Goal: Information Seeking & Learning: Compare options

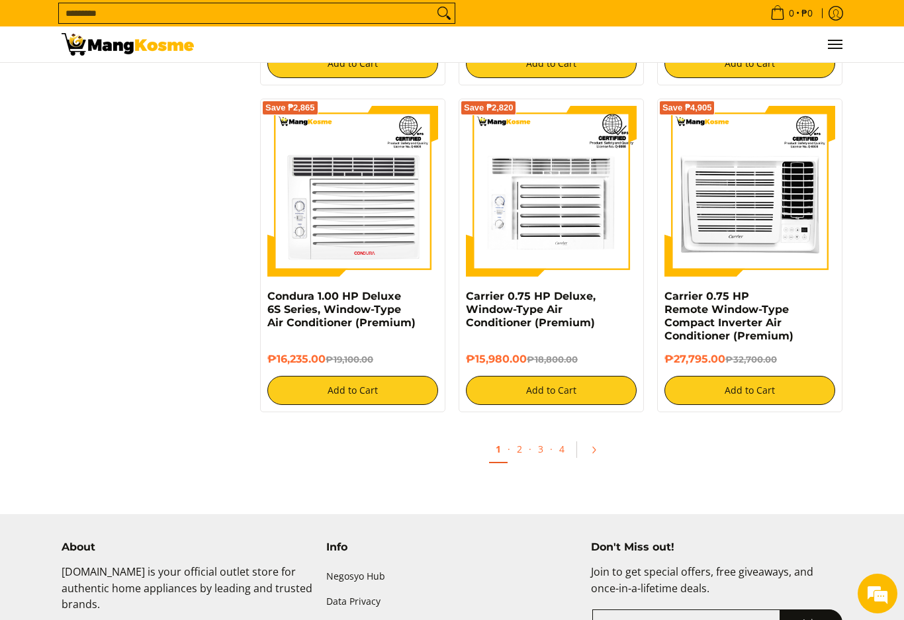
scroll to position [2637, 0]
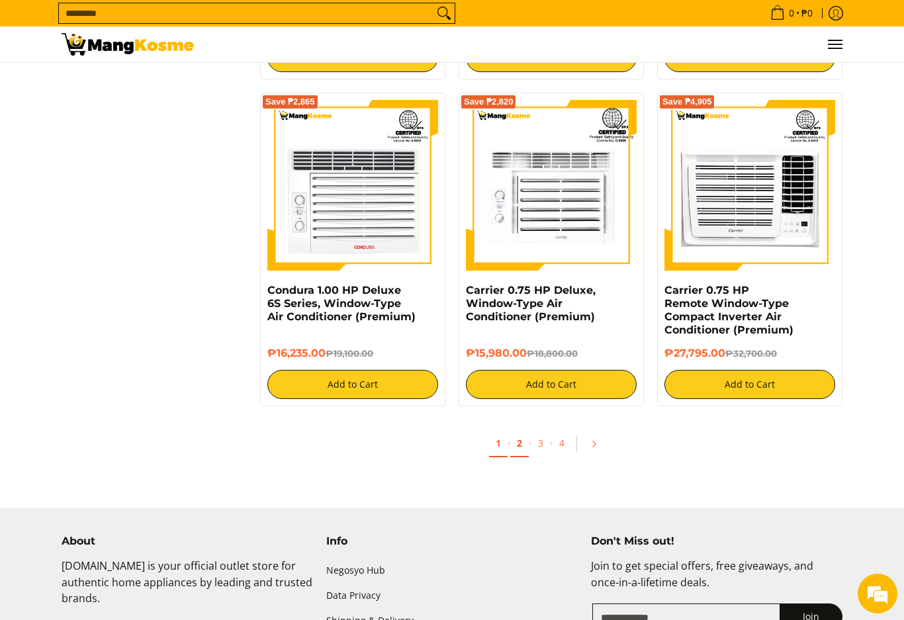
click at [519, 453] on link "2" at bounding box center [519, 443] width 19 height 27
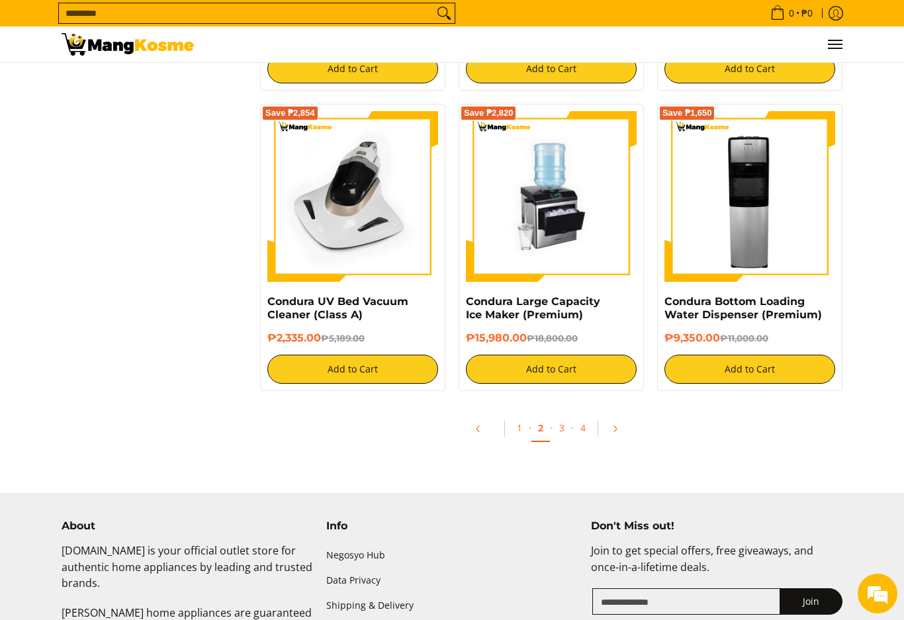
scroll to position [2655, 0]
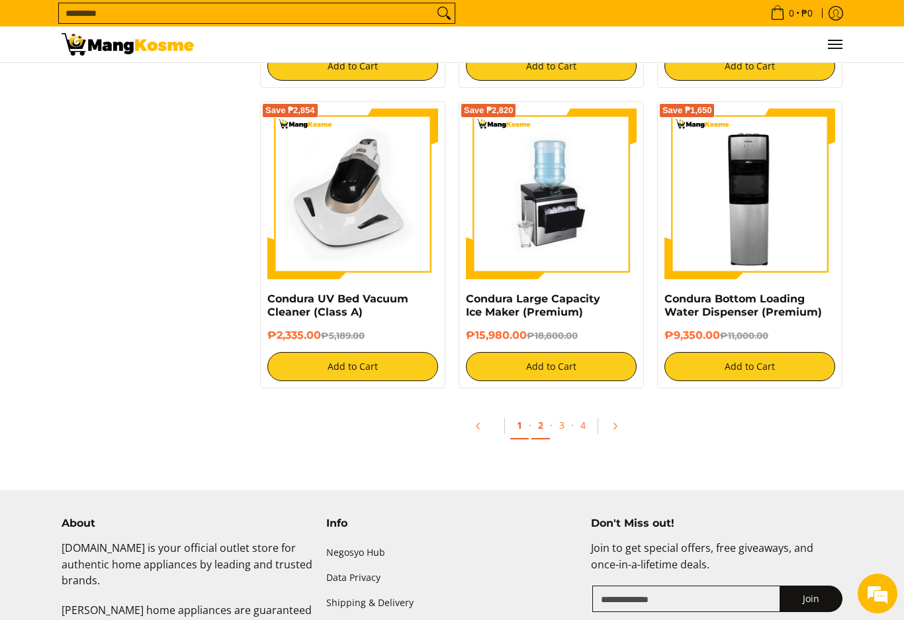
click at [518, 434] on link "1" at bounding box center [519, 425] width 19 height 27
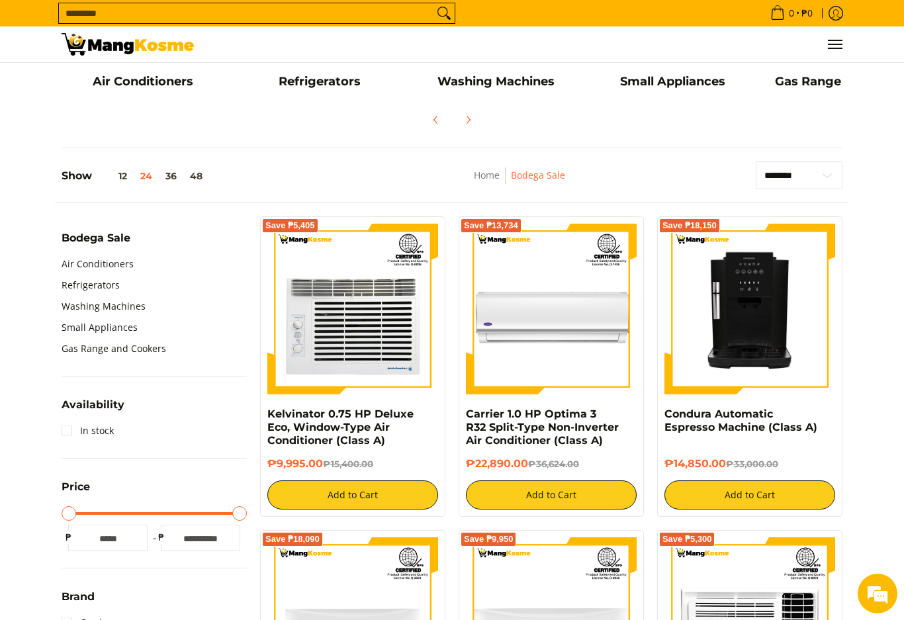
scroll to position [312, 0]
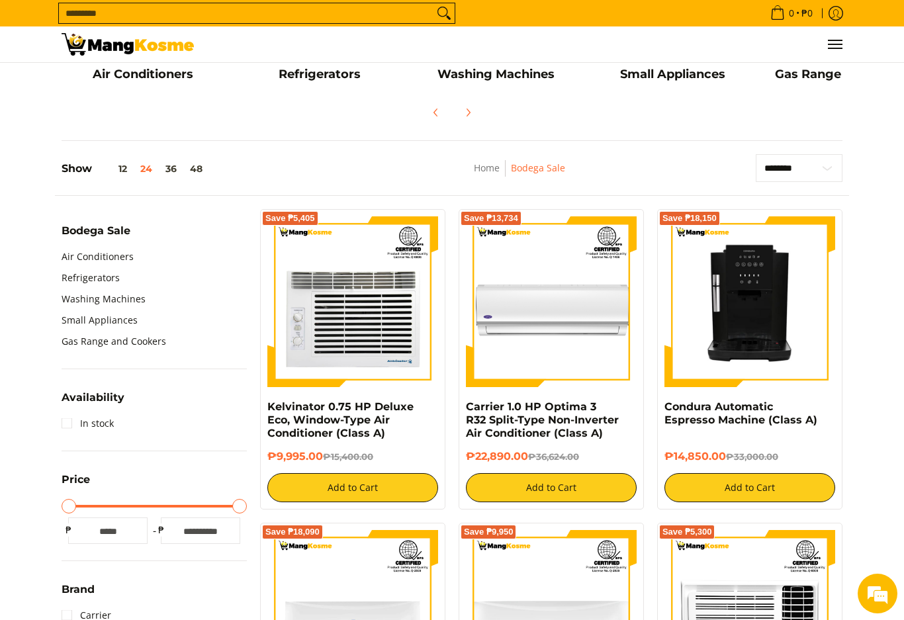
click at [400, 330] on img at bounding box center [352, 301] width 171 height 171
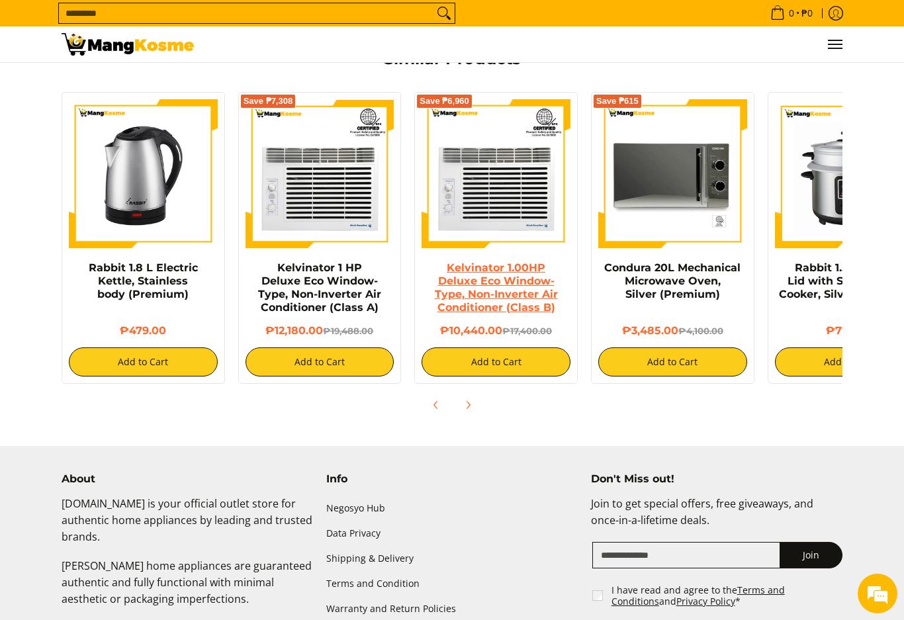
click at [490, 283] on link "Kelvinator 1.00HP Deluxe Eco Window-Type, Non-Inverter Air Conditioner (Class B)" at bounding box center [496, 287] width 123 height 52
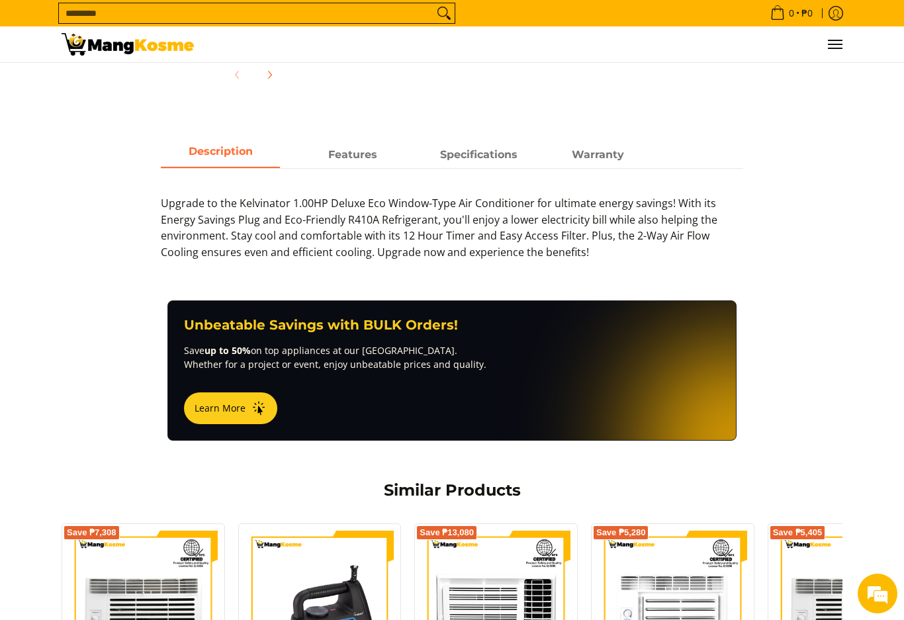
scroll to position [572, 0]
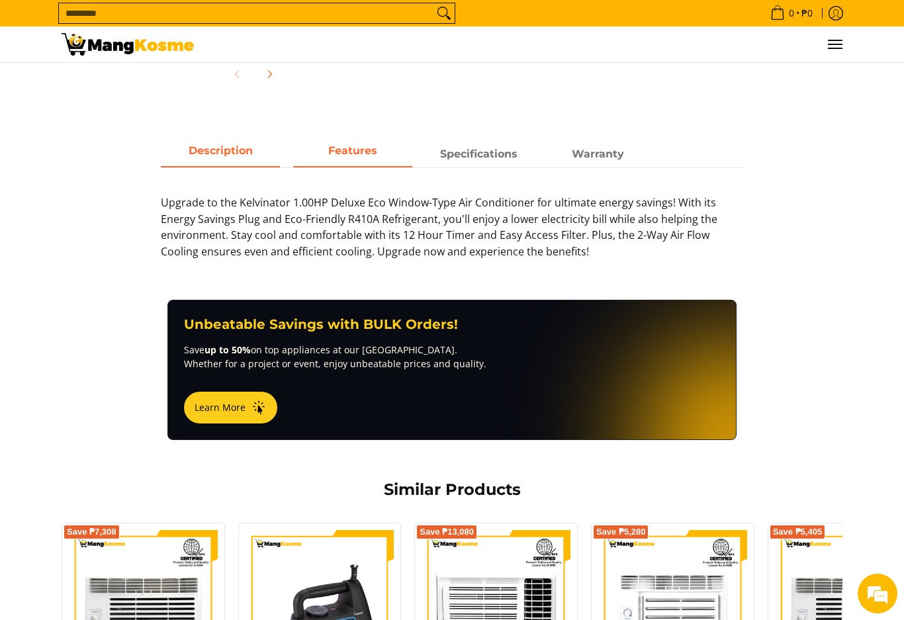
click at [356, 156] on span "Features" at bounding box center [352, 154] width 119 height 24
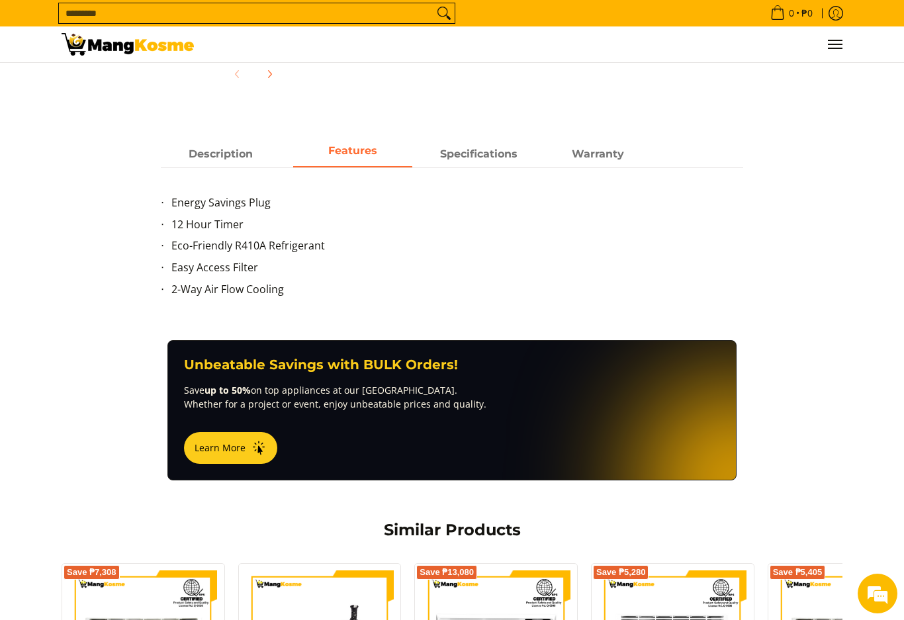
scroll to position [0, 0]
click at [466, 153] on strong "Specifications" at bounding box center [478, 150] width 77 height 13
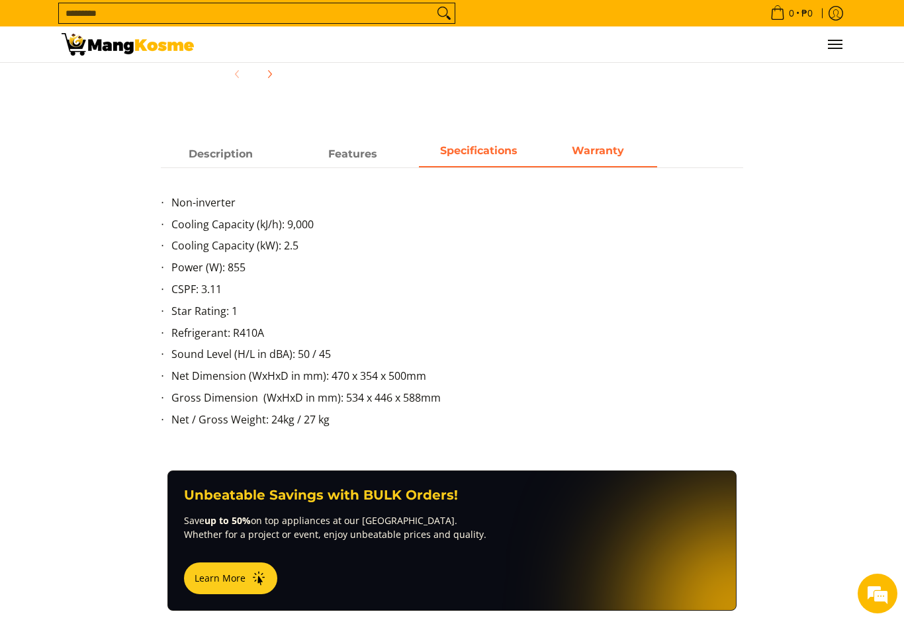
click at [598, 158] on span "Warranty" at bounding box center [597, 154] width 119 height 24
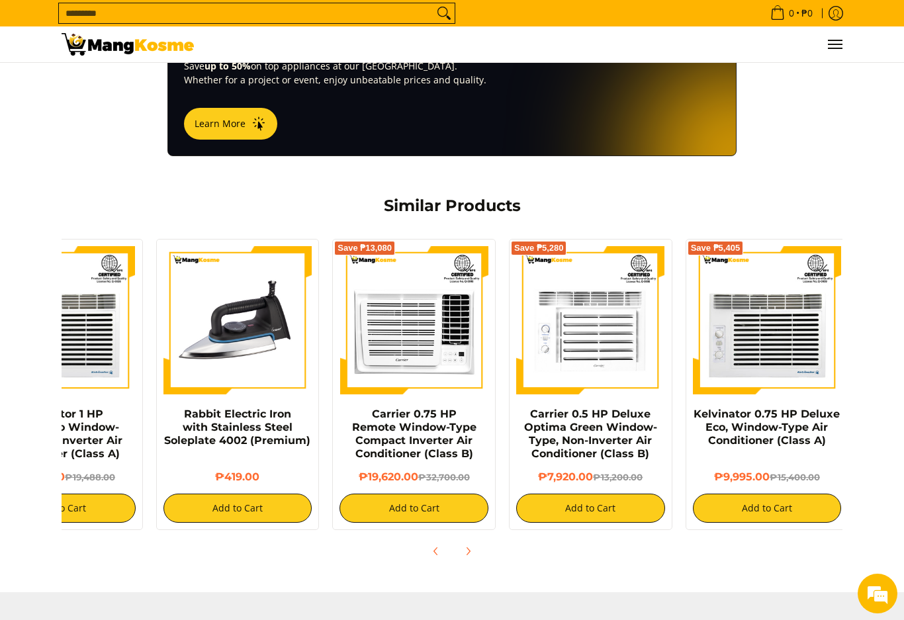
scroll to position [0, 81]
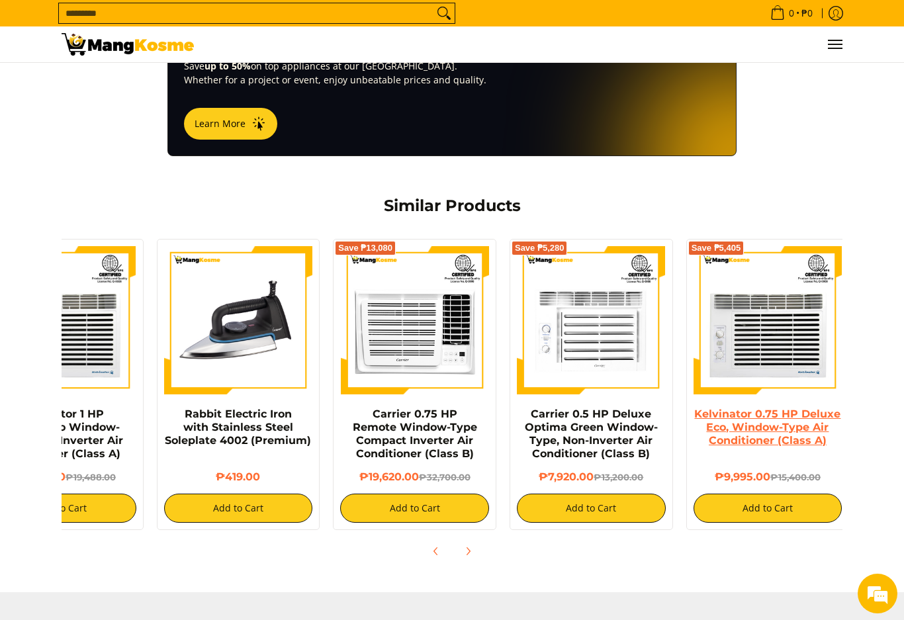
click at [770, 408] on link "Kelvinator 0.75 HP Deluxe Eco, Window-Type Air Conditioner (Class A)" at bounding box center [767, 427] width 146 height 39
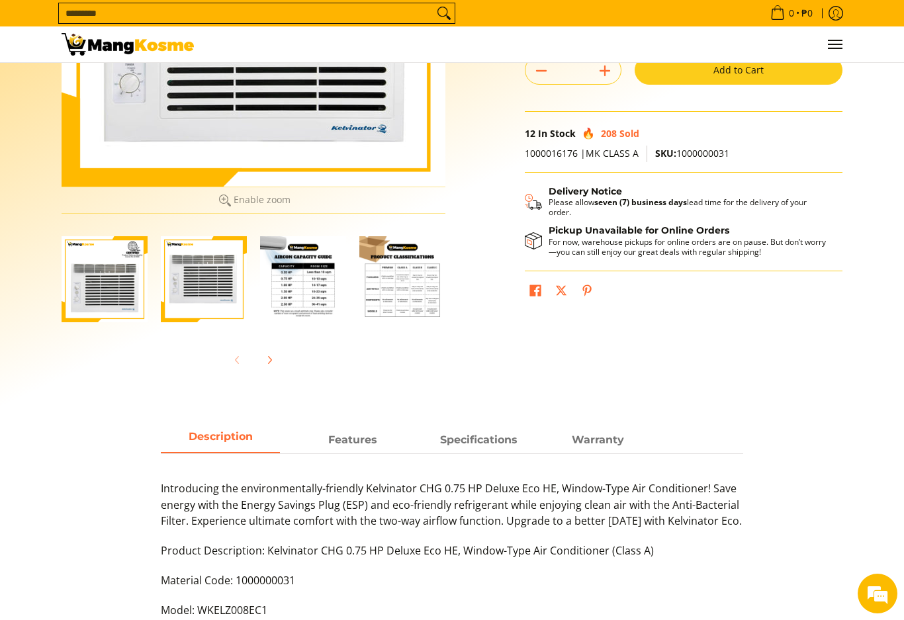
scroll to position [305, 0]
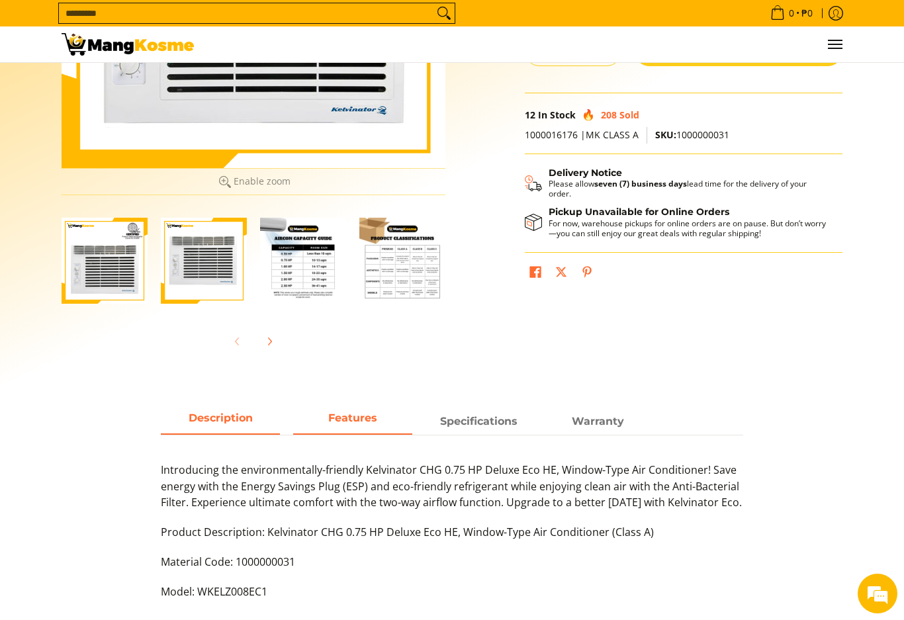
click at [368, 427] on span "Features" at bounding box center [352, 422] width 119 height 24
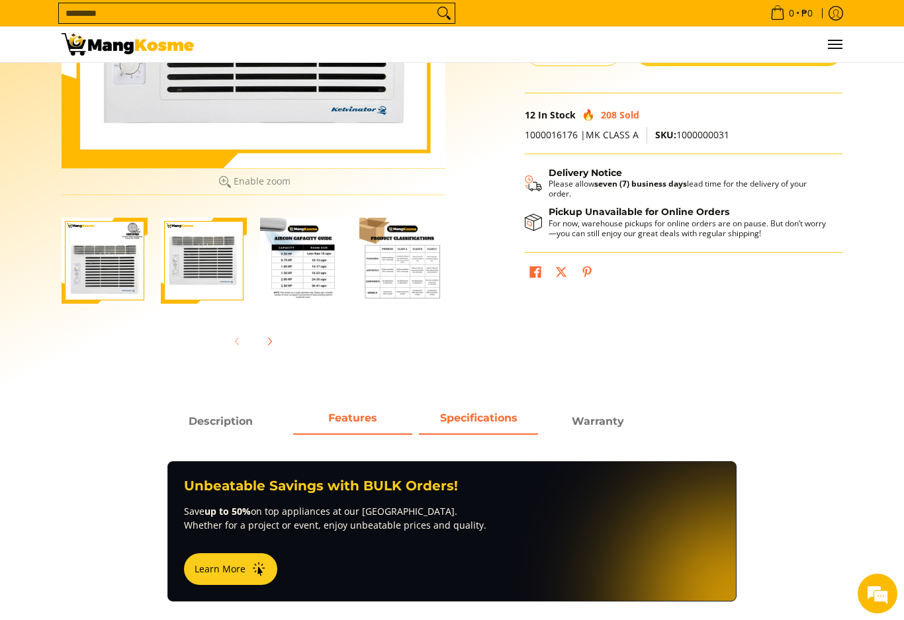
click at [477, 432] on span "Specifications" at bounding box center [478, 422] width 119 height 24
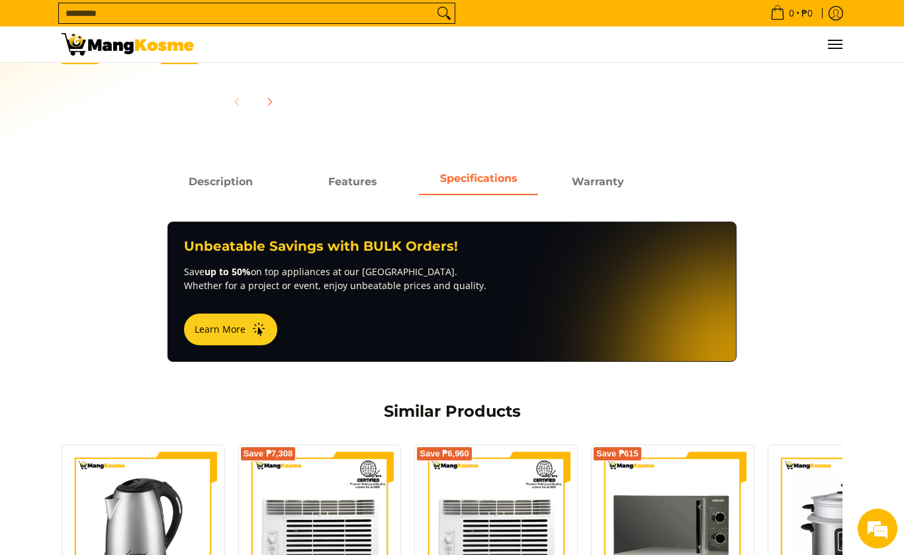
scroll to position [523, 0]
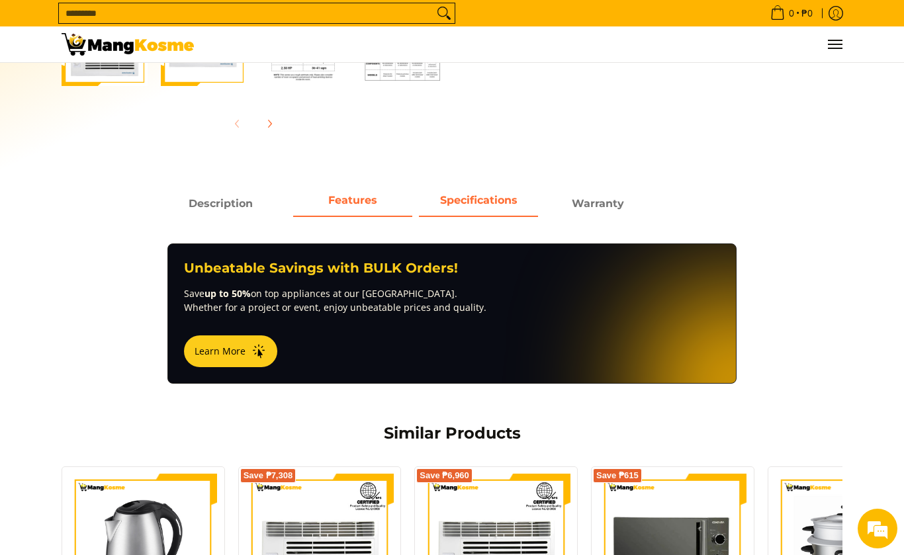
click at [353, 208] on span "Features" at bounding box center [352, 204] width 119 height 24
click at [590, 211] on span "Warranty" at bounding box center [597, 204] width 119 height 24
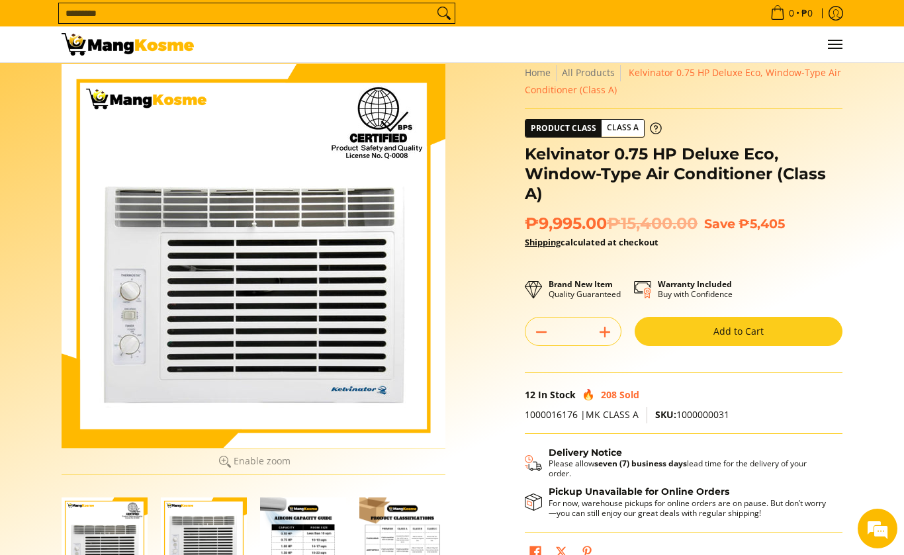
scroll to position [0, 0]
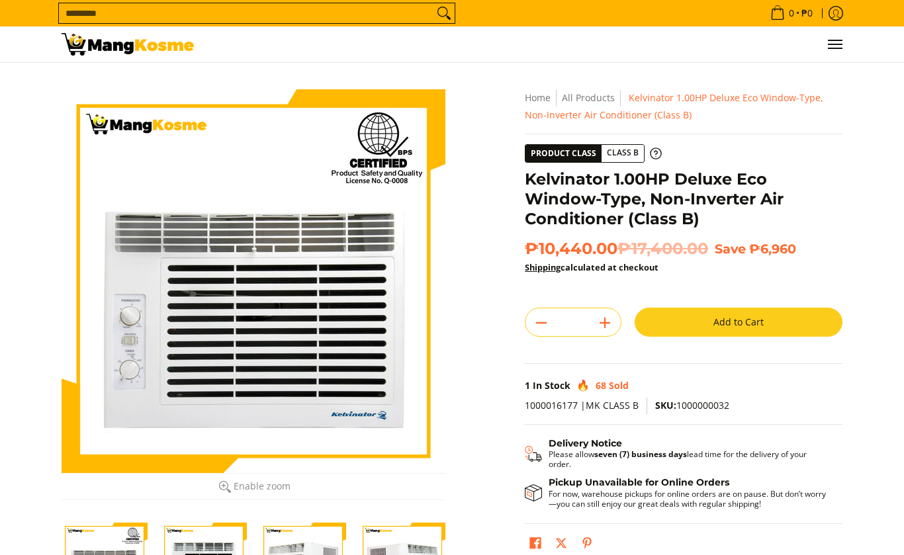
scroll to position [133, 0]
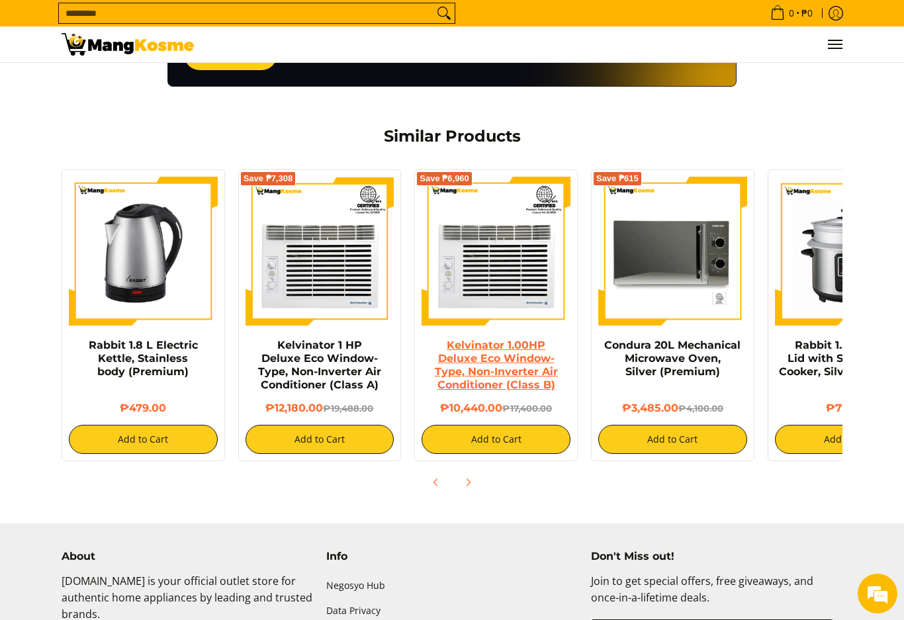
click at [476, 371] on link "Kelvinator 1.00HP Deluxe Eco Window-Type, Non-Inverter Air Conditioner (Class B)" at bounding box center [496, 365] width 123 height 52
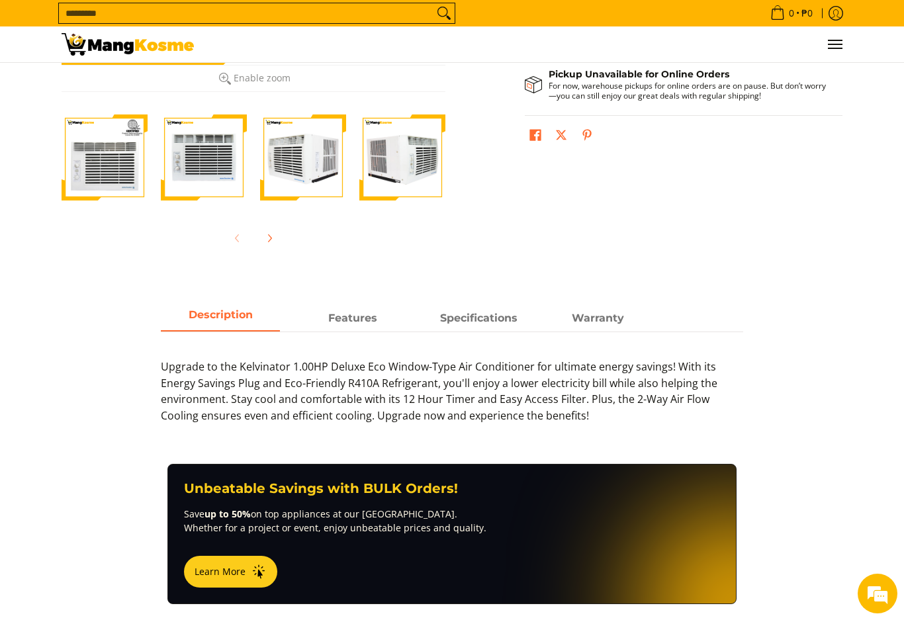
scroll to position [411, 0]
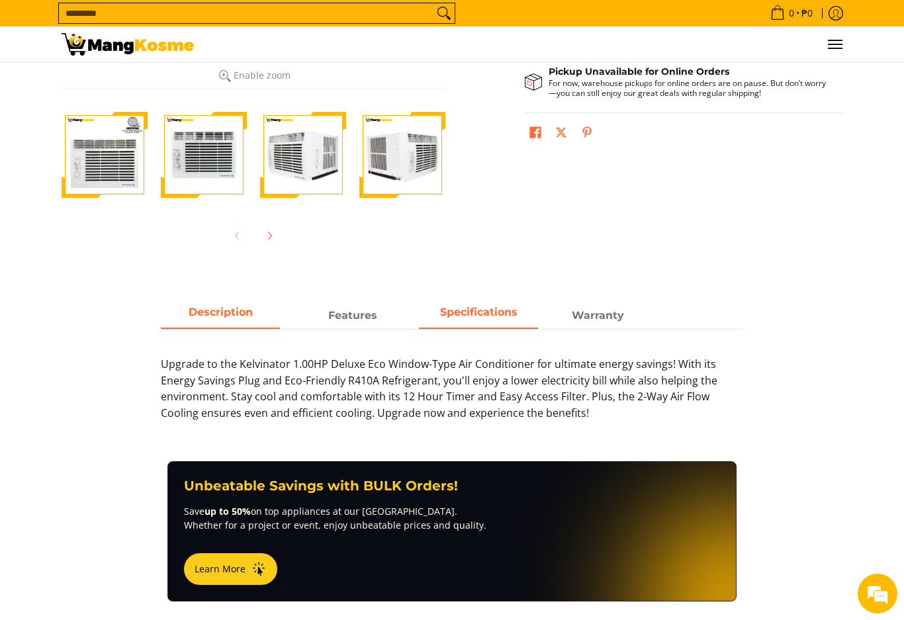
click at [476, 321] on span "Specifications" at bounding box center [478, 316] width 119 height 24
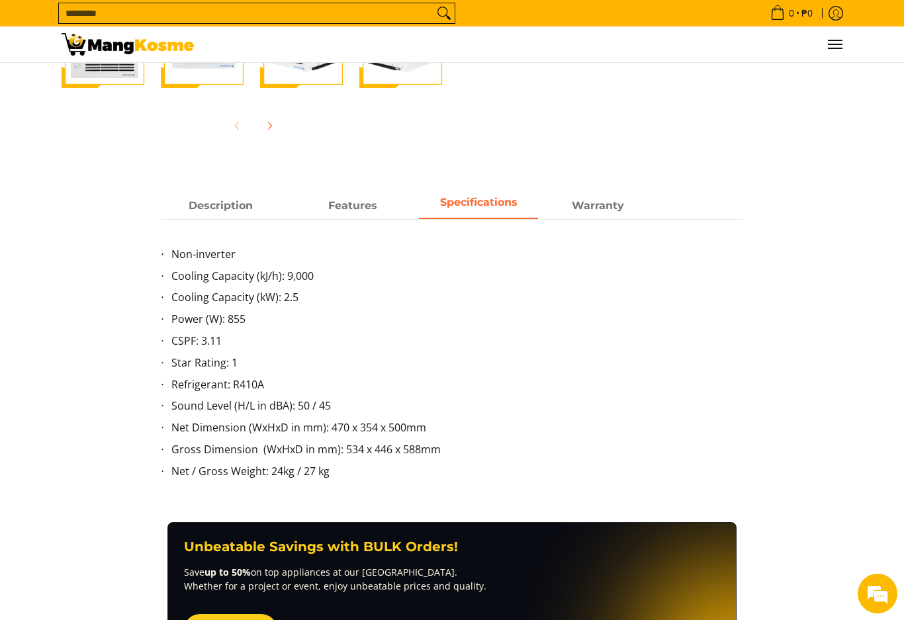
scroll to position [0, 0]
click at [350, 206] on span "Features" at bounding box center [352, 206] width 119 height 24
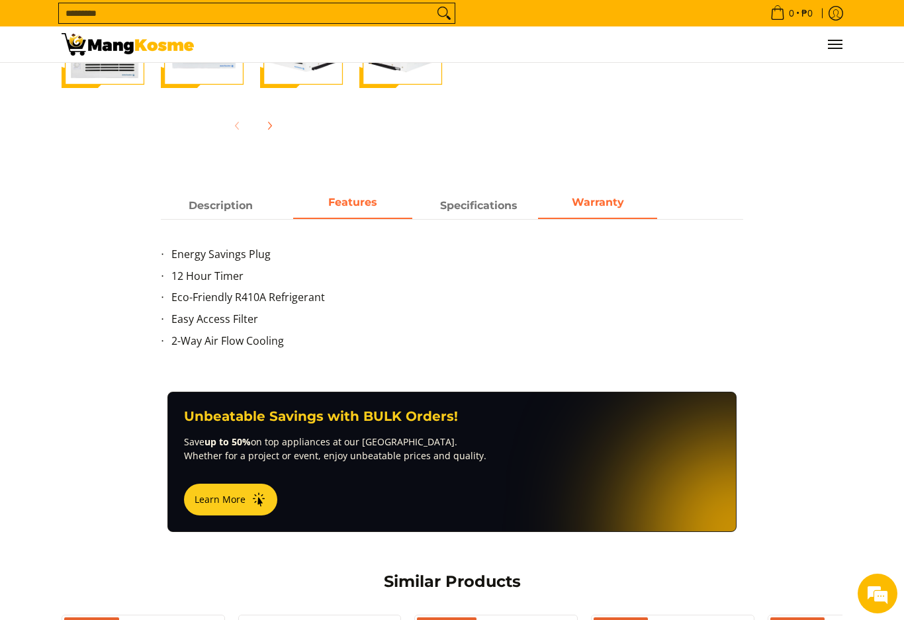
click at [588, 210] on span "Warranty" at bounding box center [597, 206] width 119 height 24
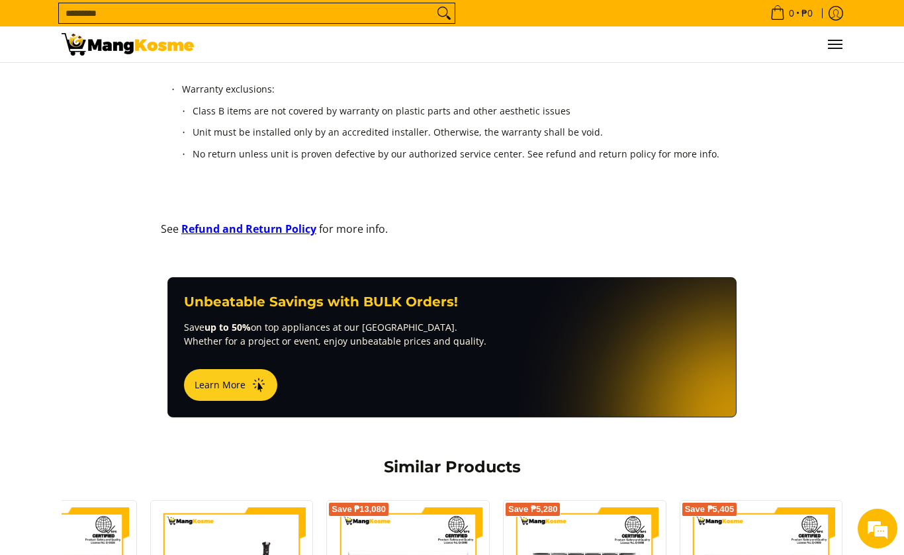
scroll to position [922, 0]
